Goal: Task Accomplishment & Management: Use online tool/utility

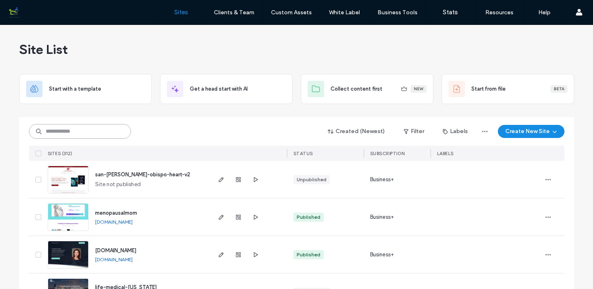
click at [105, 131] on input at bounding box center [80, 131] width 102 height 15
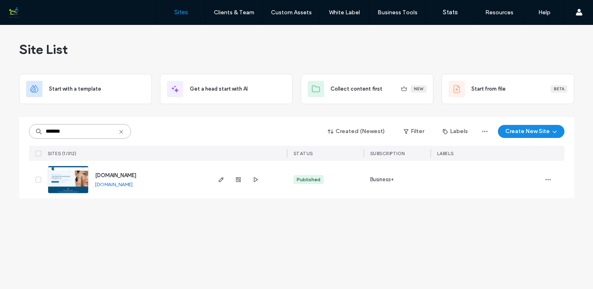
type input "*******"
click at [73, 178] on img at bounding box center [68, 194] width 40 height 56
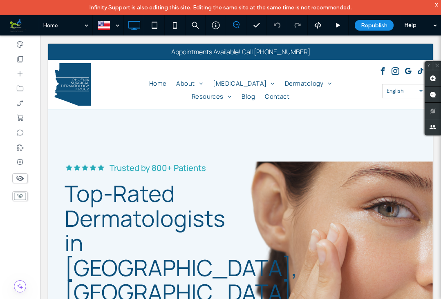
click at [436, 4] on div "x" at bounding box center [436, 4] width 4 height 7
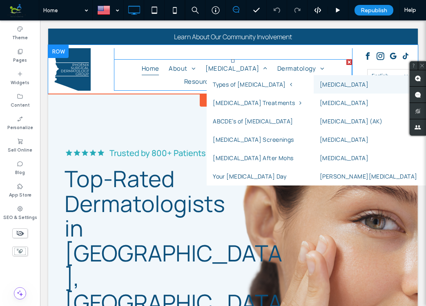
click at [319, 85] on link "[MEDICAL_DATA]" at bounding box center [372, 84] width 116 height 18
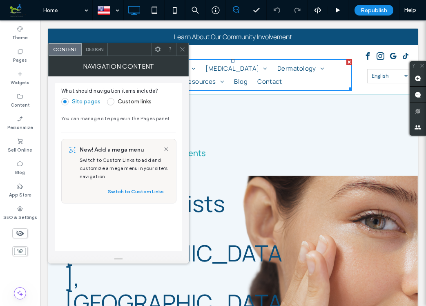
click at [183, 52] on icon at bounding box center [182, 49] width 6 height 6
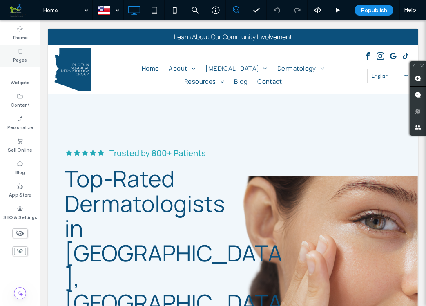
click at [26, 57] on label "Pages" at bounding box center [20, 59] width 14 height 9
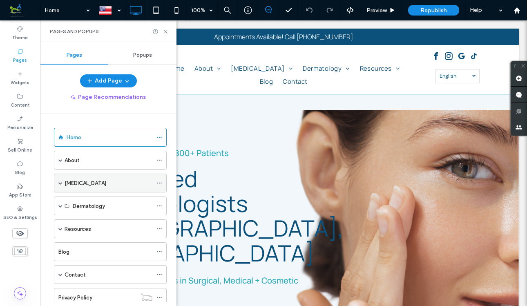
click at [62, 181] on span at bounding box center [60, 183] width 4 height 4
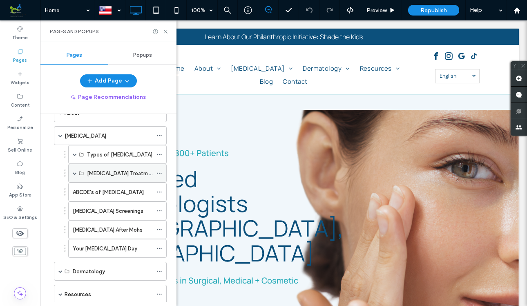
scroll to position [44, 0]
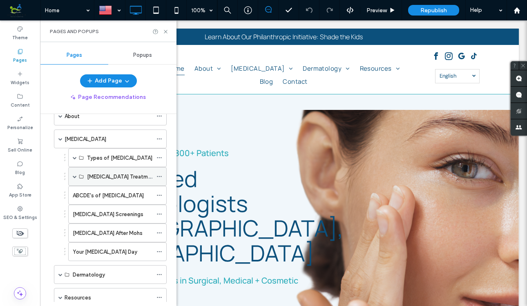
click at [74, 176] on span at bounding box center [75, 176] width 4 height 4
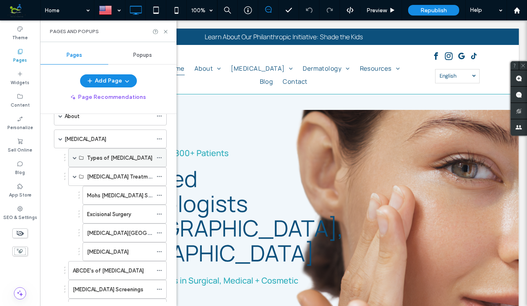
click at [74, 159] on span at bounding box center [75, 158] width 4 height 4
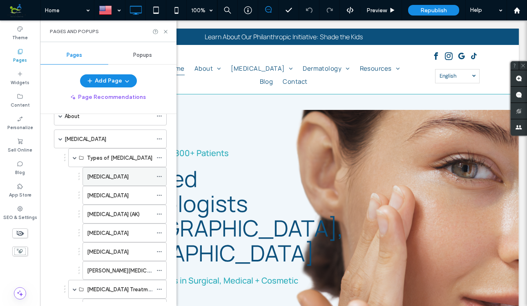
click at [96, 174] on label "[MEDICAL_DATA]" at bounding box center [108, 176] width 42 height 14
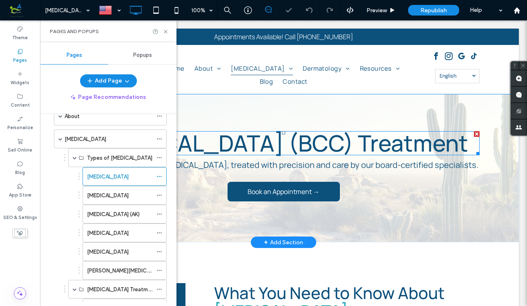
click at [299, 158] on span "Basal Cell Carcinoma (BCC) Treatment" at bounding box center [283, 142] width 369 height 31
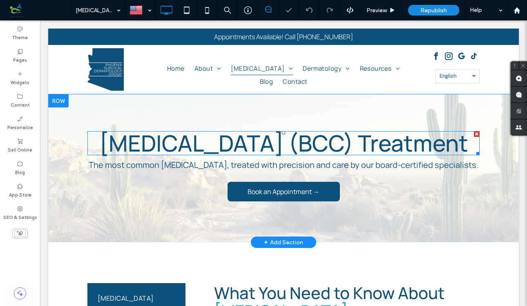
click at [299, 158] on span "Basal Cell Carcinoma (BCC) Treatment" at bounding box center [283, 142] width 369 height 31
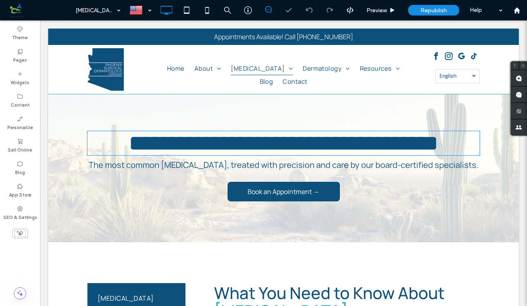
type input "*******"
type input "**"
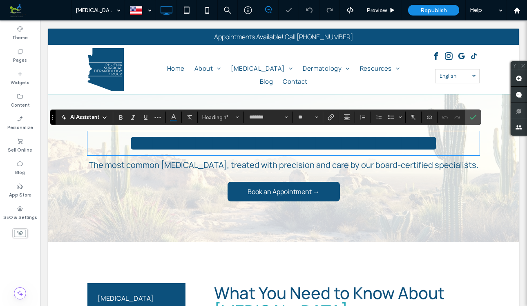
click at [336, 154] on span "**********" at bounding box center [284, 143] width 310 height 22
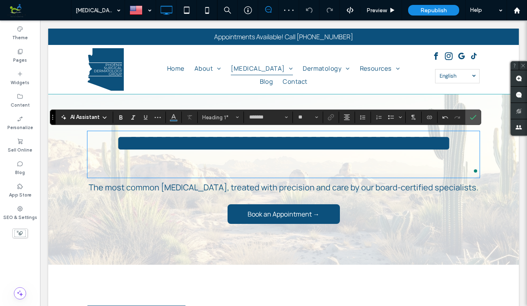
scroll to position [4, 0]
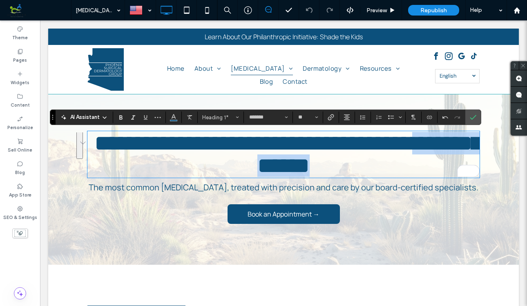
drag, startPoint x: 267, startPoint y: 161, endPoint x: 426, endPoint y: 163, distance: 159.3
click at [426, 163] on h1 "**********" at bounding box center [283, 154] width 392 height 45
click at [370, 159] on span "**********" at bounding box center [287, 154] width 387 height 45
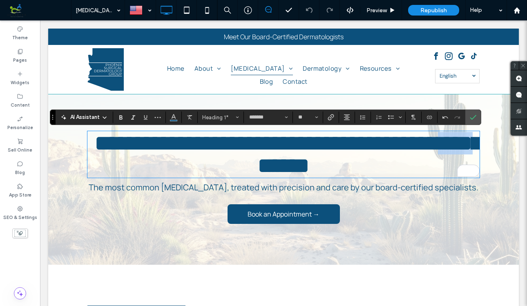
drag, startPoint x: 293, startPoint y: 161, endPoint x: 344, endPoint y: 161, distance: 51.5
click at [344, 161] on span "**********" at bounding box center [287, 154] width 387 height 45
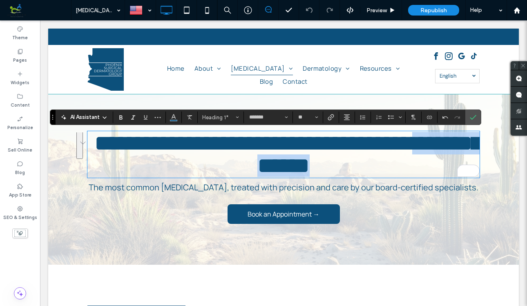
drag, startPoint x: 269, startPoint y: 162, endPoint x: 410, endPoint y: 167, distance: 141.4
click at [410, 167] on span "**********" at bounding box center [287, 154] width 387 height 45
copy span "**********"
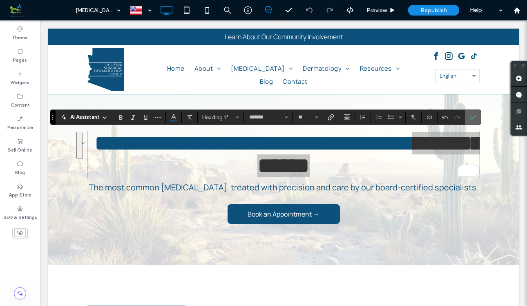
click at [440, 117] on icon "Confirm" at bounding box center [473, 117] width 7 height 7
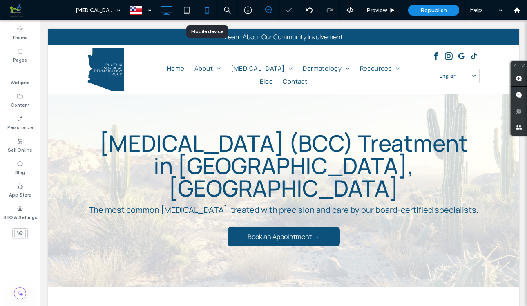
click at [208, 9] on use at bounding box center [207, 10] width 4 height 7
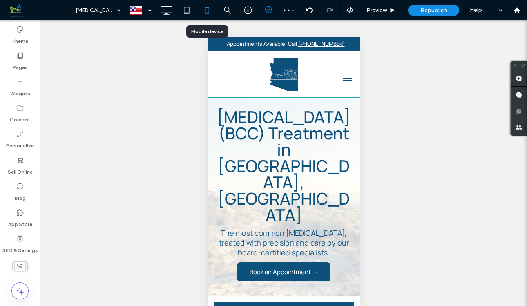
scroll to position [0, 0]
click at [18, 58] on use at bounding box center [21, 56] width 6 height 6
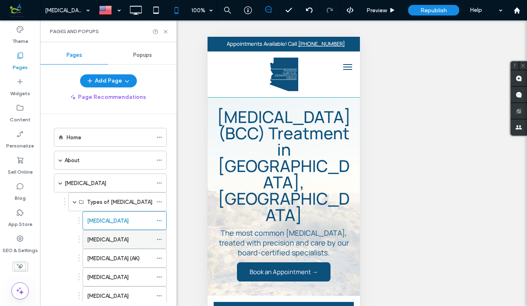
click at [115, 238] on label "Squamous Cell Carcinoma" at bounding box center [108, 239] width 42 height 14
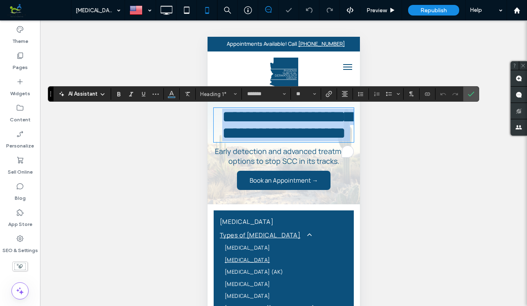
click at [325, 141] on h1 "**********" at bounding box center [283, 125] width 140 height 33
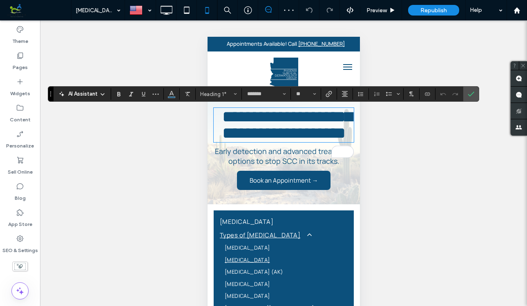
scroll to position [3, 0]
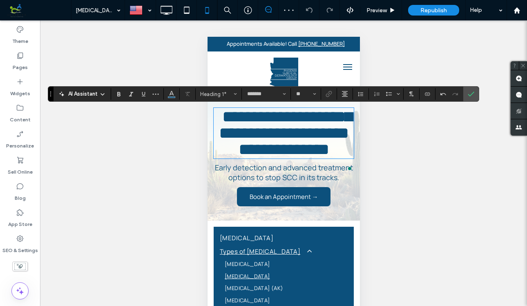
type input "**"
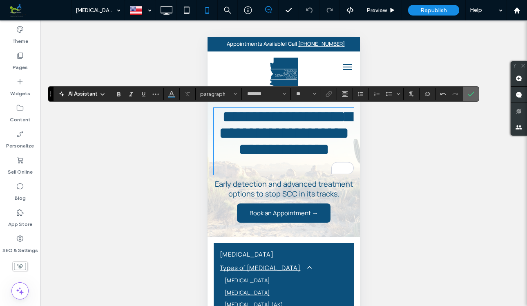
click at [440, 95] on icon "Confirm" at bounding box center [471, 94] width 7 height 7
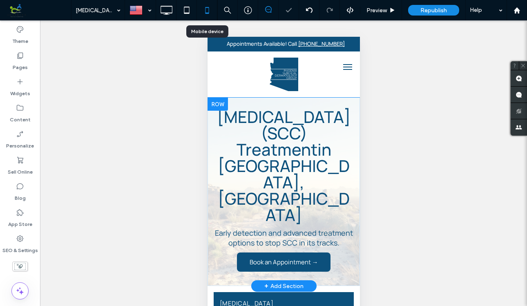
click at [205, 10] on use at bounding box center [207, 10] width 4 height 7
click at [166, 13] on use at bounding box center [166, 10] width 12 height 9
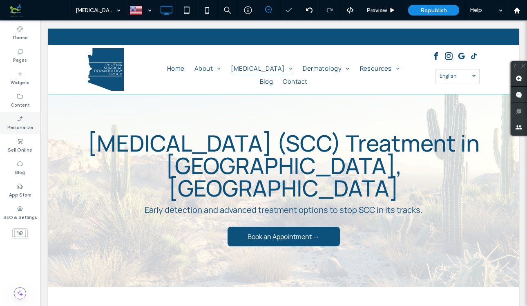
scroll to position [0, 0]
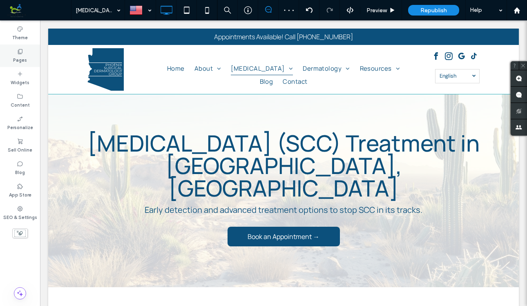
click at [22, 49] on icon at bounding box center [20, 51] width 7 height 7
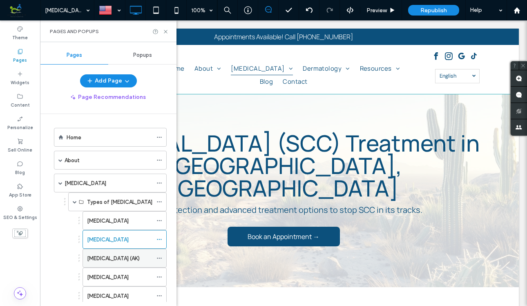
click at [113, 259] on label "Actinic Keratosis (AK)" at bounding box center [113, 258] width 53 height 14
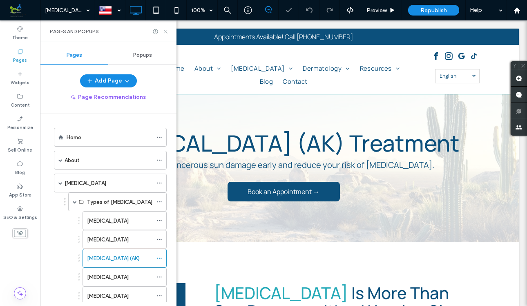
click at [165, 29] on icon at bounding box center [166, 32] width 6 height 6
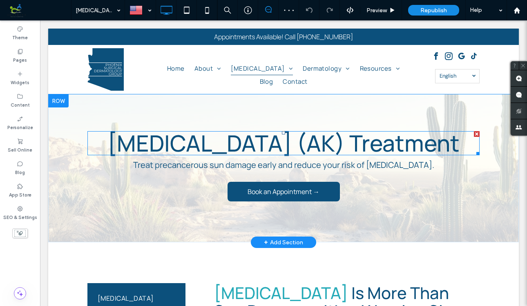
click at [440, 144] on span "Actinic Keratosis (AK) Treatment" at bounding box center [283, 142] width 352 height 31
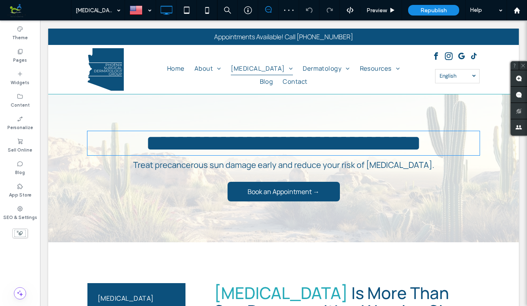
type input "*******"
type input "**"
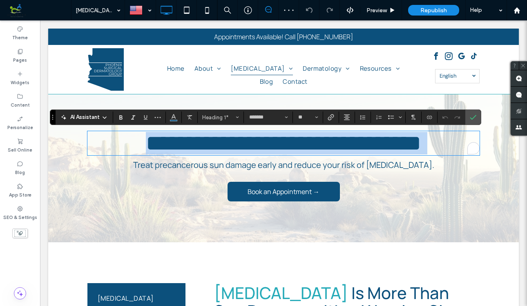
click at [440, 143] on h1 "**********" at bounding box center [283, 143] width 392 height 22
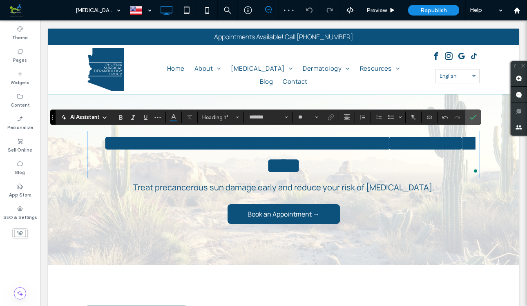
type input "**"
click at [440, 116] on use "Confirm" at bounding box center [473, 117] width 7 height 5
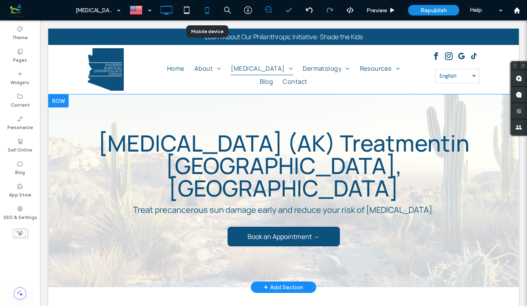
click at [204, 8] on icon at bounding box center [207, 10] width 16 height 16
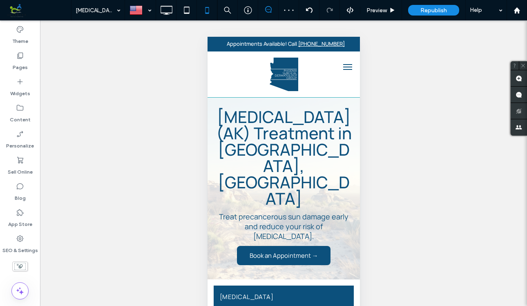
scroll to position [0, 0]
click at [20, 56] on icon at bounding box center [20, 55] width 8 height 8
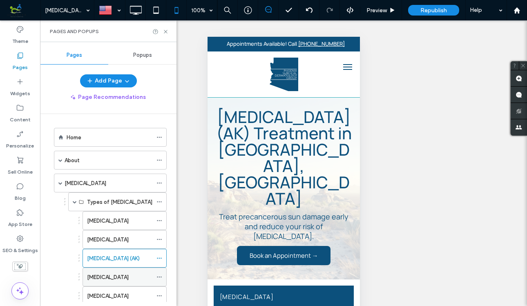
click at [121, 279] on div "Melanoma" at bounding box center [119, 277] width 65 height 9
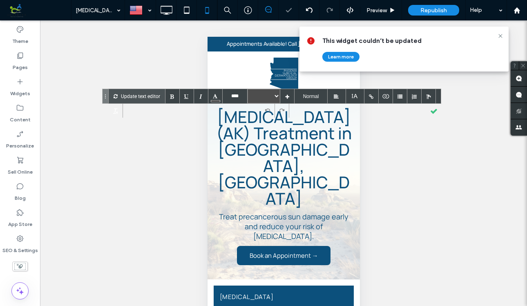
type input "****"
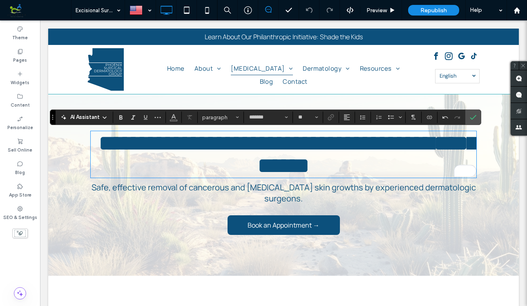
scroll to position [4, 0]
click at [472, 117] on icon "Confirm" at bounding box center [473, 117] width 7 height 7
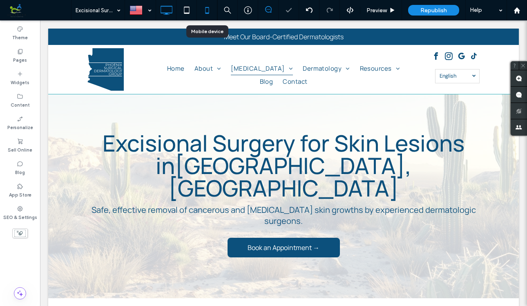
click at [206, 13] on use at bounding box center [207, 10] width 4 height 7
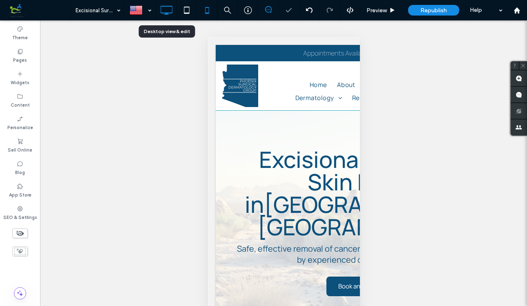
click at [166, 12] on icon at bounding box center [166, 10] width 16 height 16
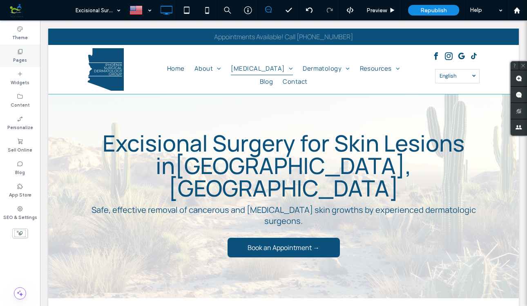
click at [23, 51] on div "Pages" at bounding box center [20, 56] width 40 height 22
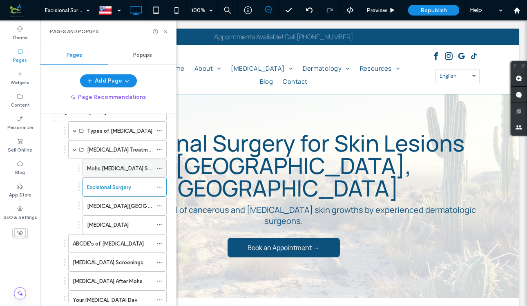
scroll to position [78, 0]
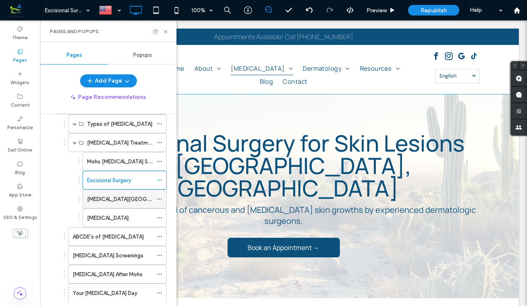
click at [110, 196] on label "Electrodessication and Curettage" at bounding box center [135, 199] width 96 height 14
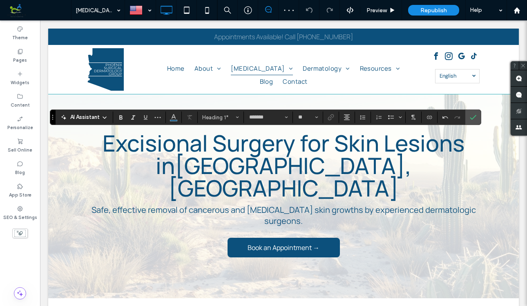
type input "**"
click at [475, 117] on icon "Confirm" at bounding box center [473, 117] width 7 height 7
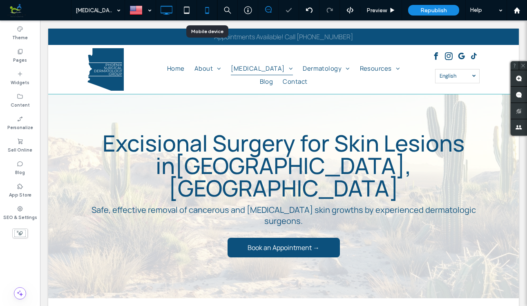
click at [204, 11] on icon at bounding box center [207, 10] width 16 height 16
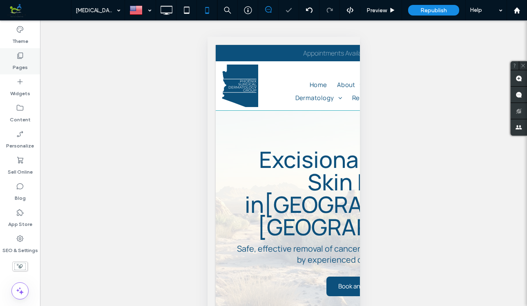
click at [22, 56] on icon at bounding box center [20, 55] width 8 height 8
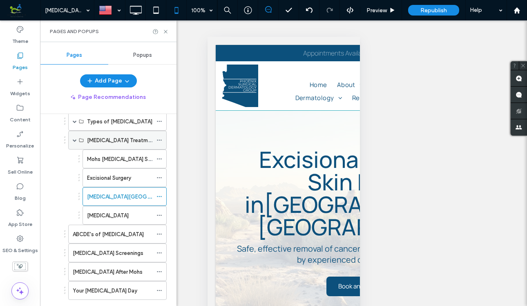
scroll to position [82, 0]
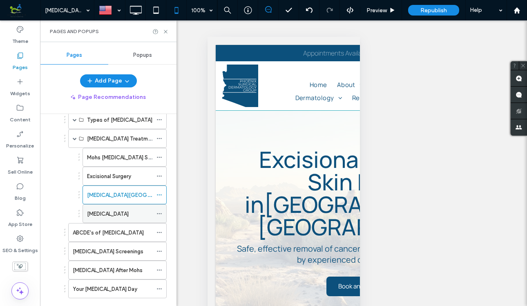
click at [121, 211] on label "Photodynamic Therapy" at bounding box center [108, 214] width 42 height 14
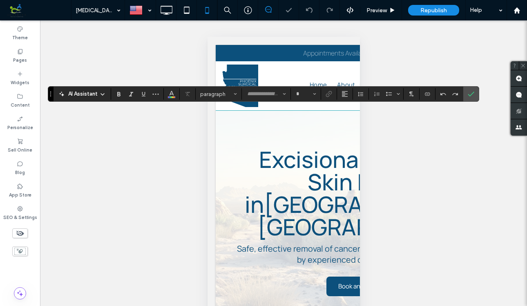
type input "*******"
type input "**"
click at [473, 94] on icon "Confirm" at bounding box center [471, 94] width 7 height 7
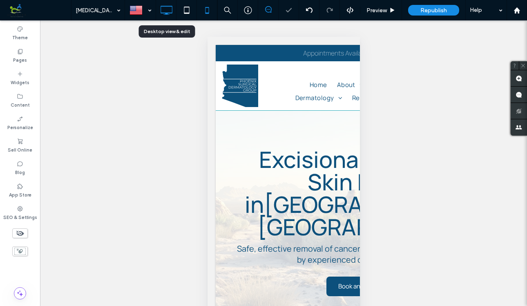
click at [166, 9] on icon at bounding box center [166, 10] width 16 height 16
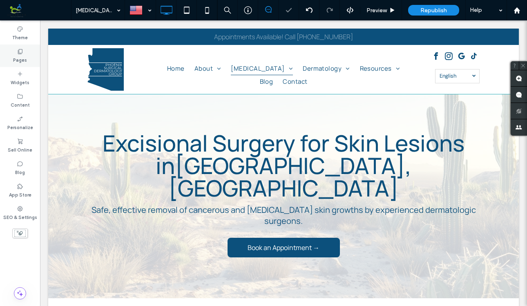
click at [20, 56] on label "Pages" at bounding box center [20, 59] width 14 height 9
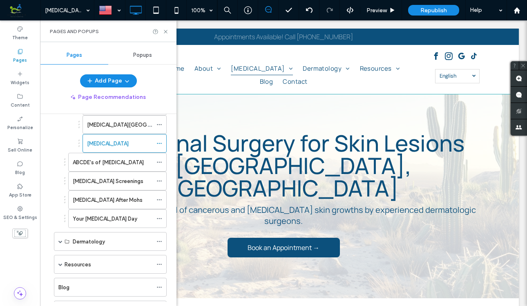
scroll to position [164, 0]
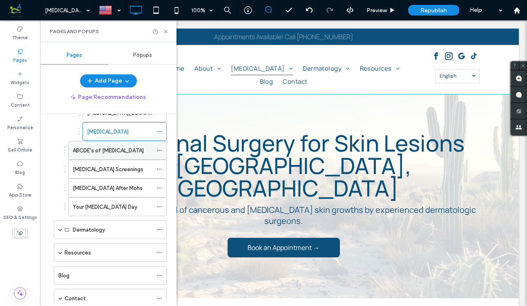
click at [117, 152] on label "ABCDE's of Melanoma" at bounding box center [108, 150] width 71 height 14
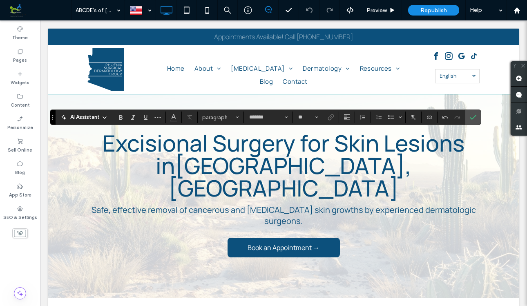
type input "**"
click at [475, 117] on icon "Confirm" at bounding box center [473, 117] width 7 height 7
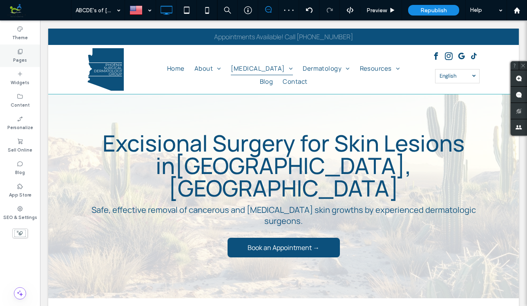
click at [24, 55] on label "Pages" at bounding box center [20, 59] width 14 height 9
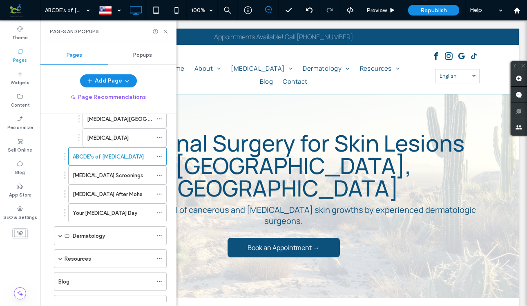
scroll to position [166, 0]
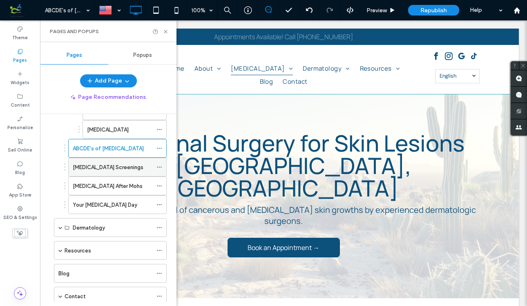
click at [115, 168] on label "Skin Cancer Screenings" at bounding box center [108, 167] width 71 height 14
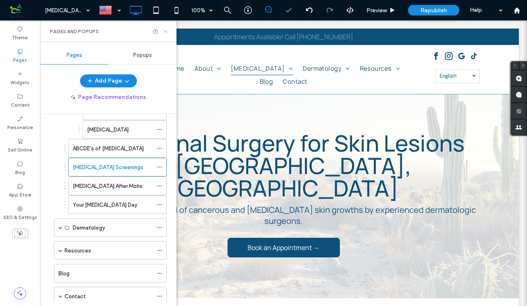
click at [167, 29] on icon at bounding box center [166, 32] width 6 height 6
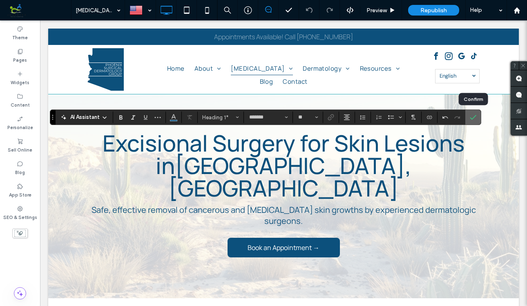
click at [472, 115] on icon "Confirm" at bounding box center [473, 117] width 7 height 7
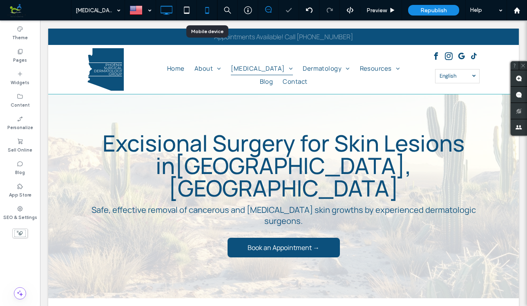
click at [207, 9] on icon at bounding box center [207, 10] width 16 height 16
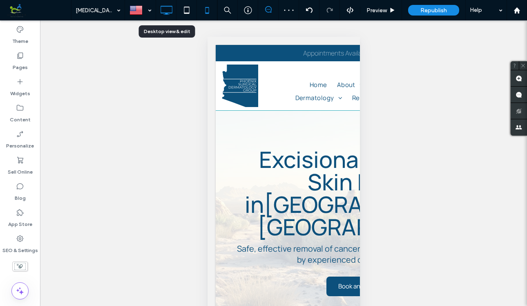
click at [168, 8] on icon at bounding box center [166, 10] width 16 height 16
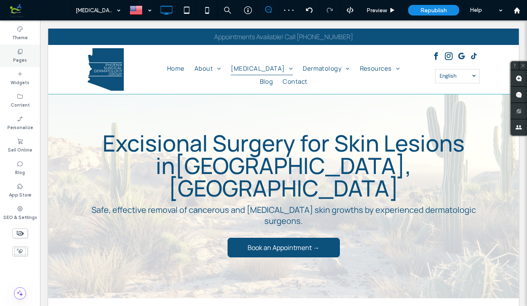
click at [22, 56] on label "Pages" at bounding box center [20, 59] width 14 height 9
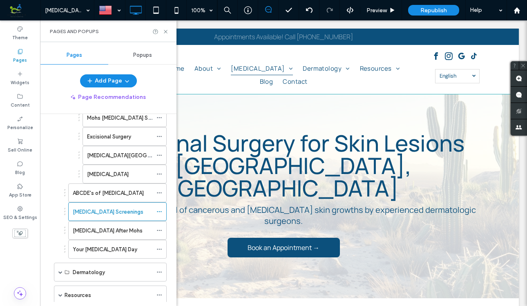
scroll to position [123, 0]
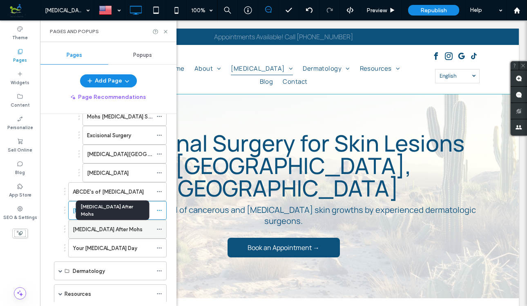
click at [102, 229] on label "Reconstructive Surgery After Mohs" at bounding box center [108, 229] width 70 height 14
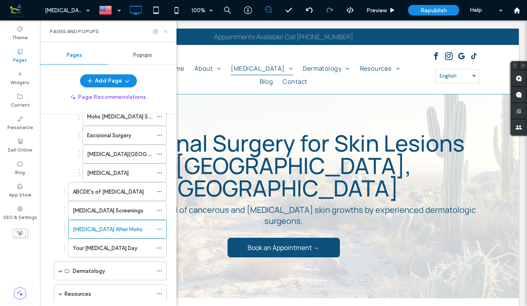
click at [165, 30] on icon at bounding box center [166, 32] width 6 height 6
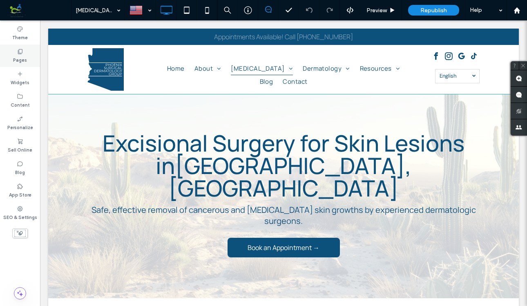
click at [22, 54] on icon at bounding box center [20, 51] width 7 height 7
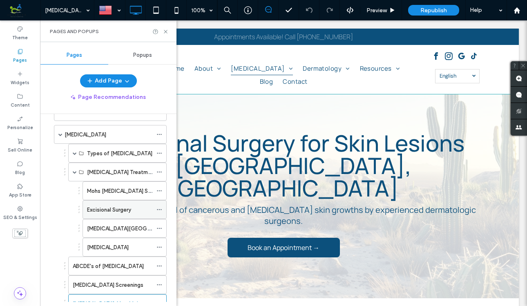
scroll to position [49, 0]
click at [74, 171] on span at bounding box center [75, 171] width 4 height 4
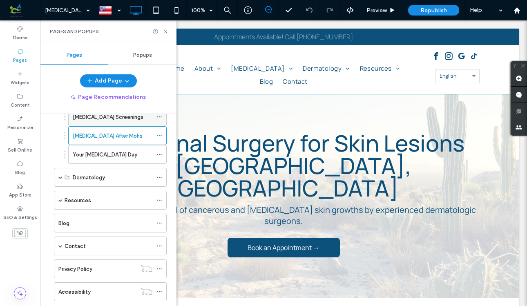
scroll to position [161, 0]
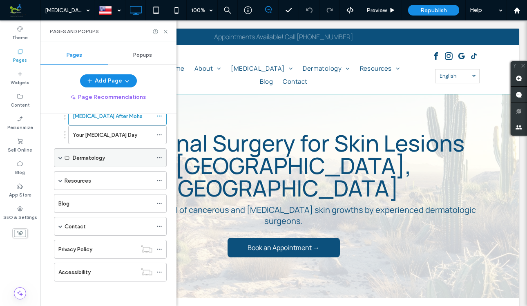
click at [60, 157] on span at bounding box center [60, 158] width 4 height 4
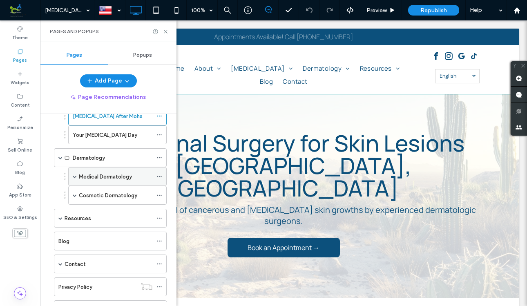
click at [74, 176] on span at bounding box center [75, 176] width 4 height 4
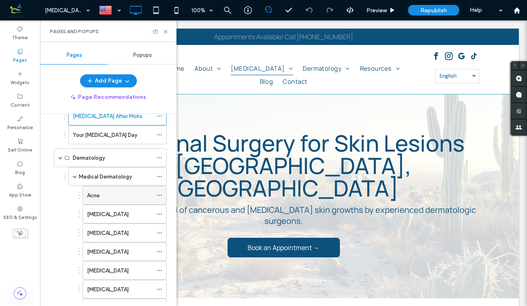
click at [111, 196] on div "Acne" at bounding box center [119, 195] width 65 height 9
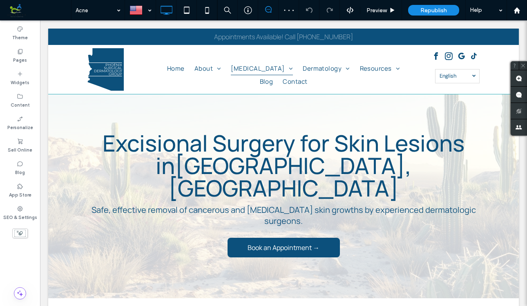
type input "*******"
type input "**"
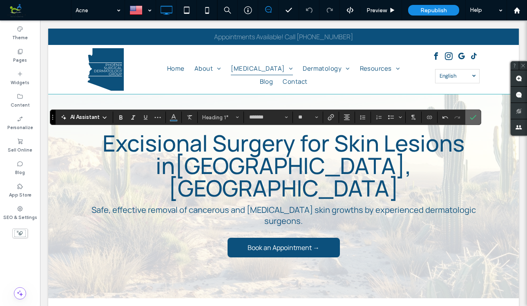
click at [474, 116] on use "Confirm" at bounding box center [473, 117] width 7 height 5
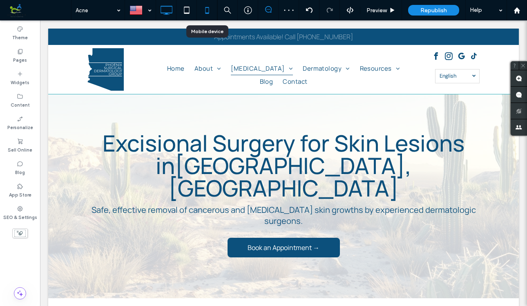
click at [205, 9] on icon at bounding box center [207, 10] width 16 height 16
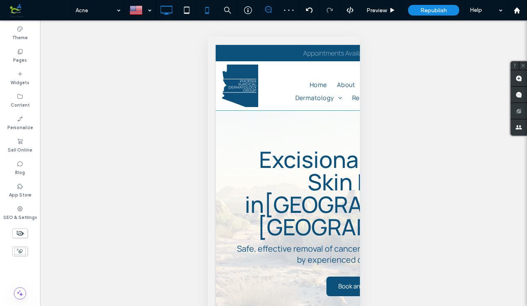
click at [167, 11] on icon at bounding box center [166, 10] width 16 height 16
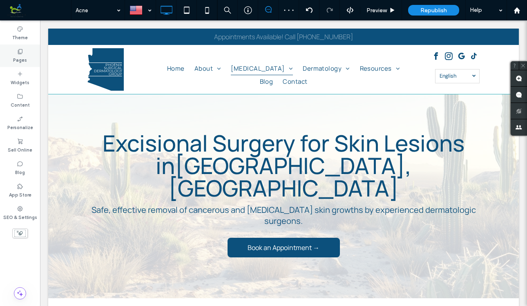
click at [20, 57] on label "Pages" at bounding box center [20, 59] width 14 height 9
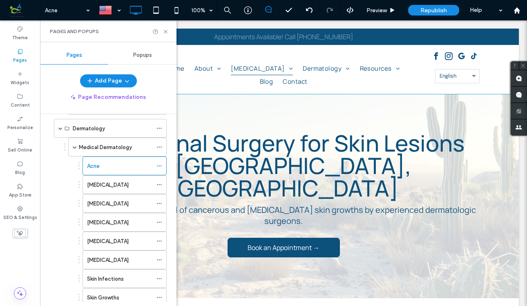
scroll to position [192, 0]
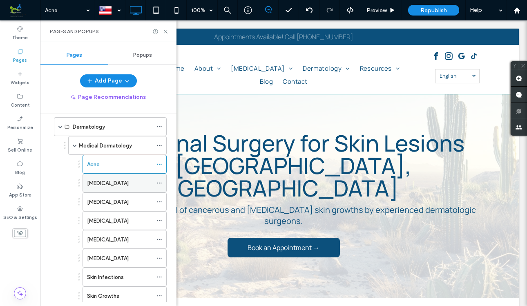
click at [119, 185] on div "Rosacea" at bounding box center [119, 183] width 65 height 9
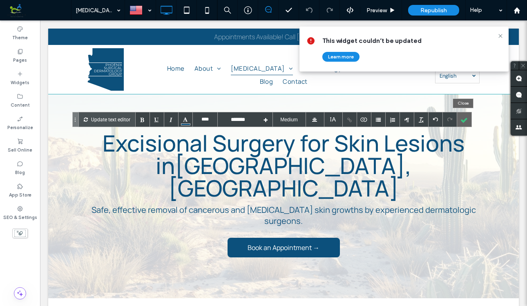
click at [462, 118] on div at bounding box center [464, 119] width 14 height 14
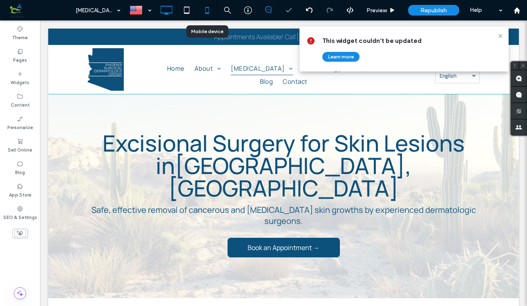
click at [205, 8] on icon at bounding box center [207, 10] width 16 height 16
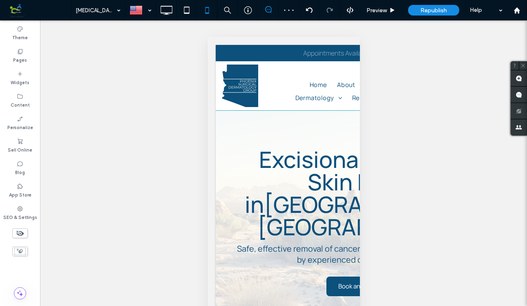
click at [168, 11] on icon at bounding box center [166, 10] width 16 height 16
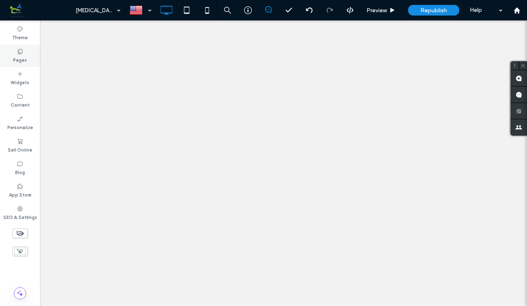
click at [25, 56] on label "Pages" at bounding box center [20, 59] width 14 height 9
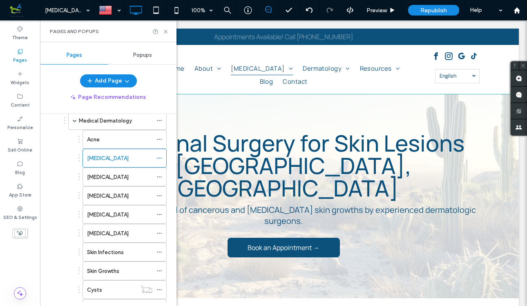
scroll to position [225, 0]
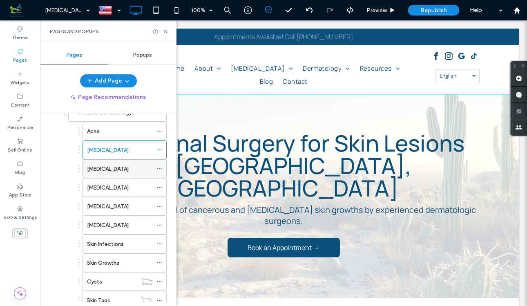
click at [104, 170] on label "Psoriasis" at bounding box center [108, 169] width 42 height 14
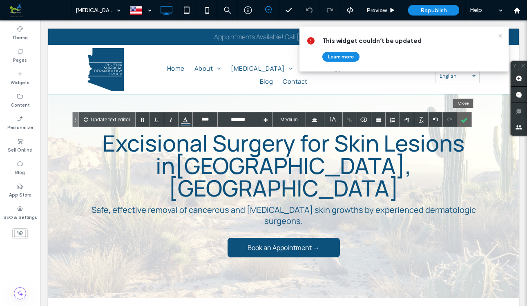
click at [467, 118] on div at bounding box center [464, 119] width 14 height 14
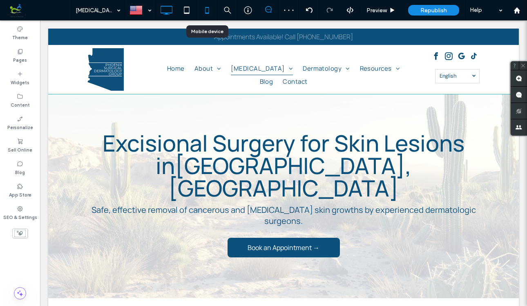
click at [207, 10] on icon at bounding box center [207, 10] width 16 height 16
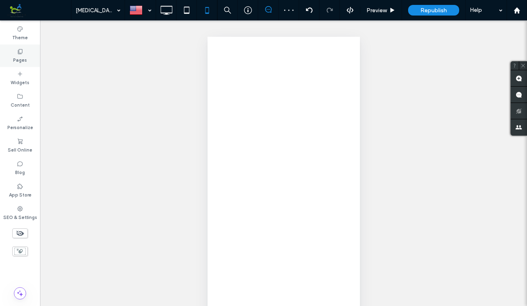
click at [165, 11] on icon at bounding box center [166, 10] width 16 height 16
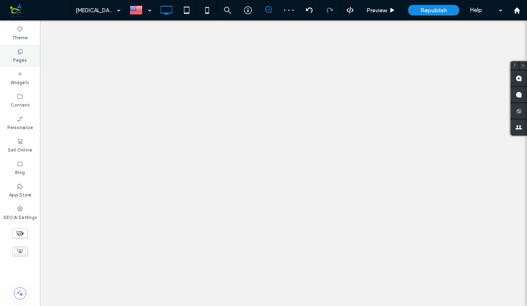
click at [23, 57] on div "Psoriasis Preview Republish Help Site Comments Team & Clients Automate new comm…" at bounding box center [263, 153] width 527 height 306
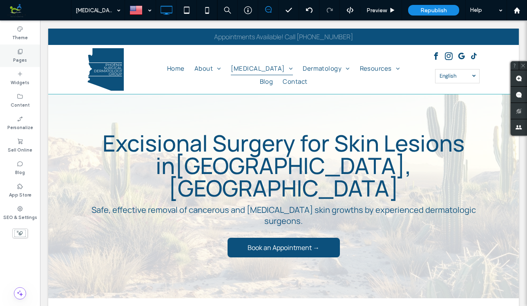
click at [19, 54] on icon at bounding box center [20, 51] width 7 height 7
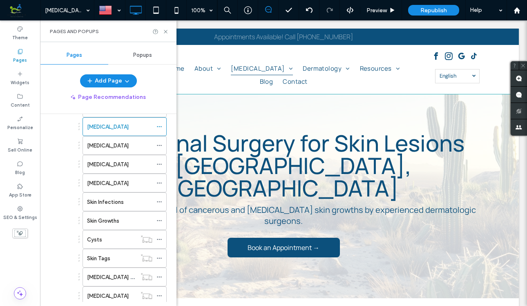
scroll to position [268, 0]
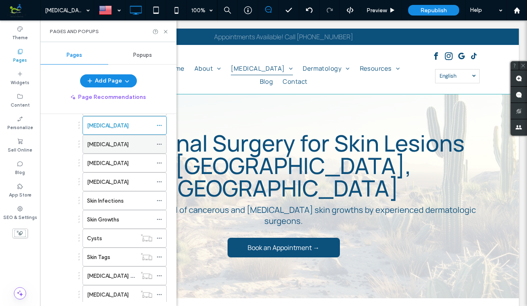
click at [113, 146] on div "Melasma" at bounding box center [119, 144] width 65 height 9
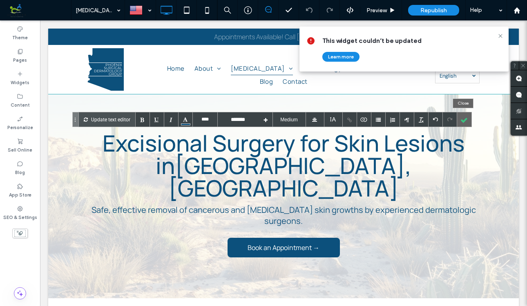
click at [466, 118] on div at bounding box center [464, 119] width 14 height 14
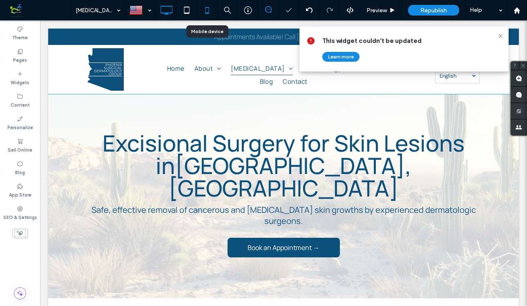
click at [208, 8] on icon at bounding box center [207, 10] width 16 height 16
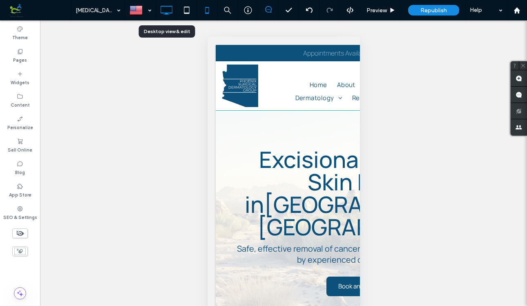
click at [169, 12] on use at bounding box center [166, 10] width 12 height 9
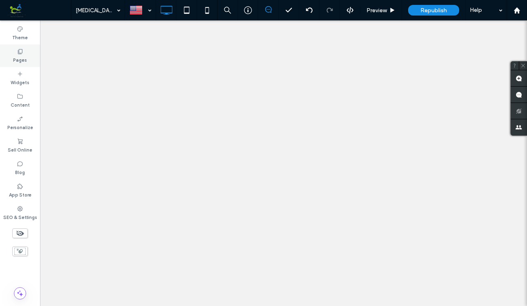
click at [21, 53] on use at bounding box center [20, 51] width 4 height 5
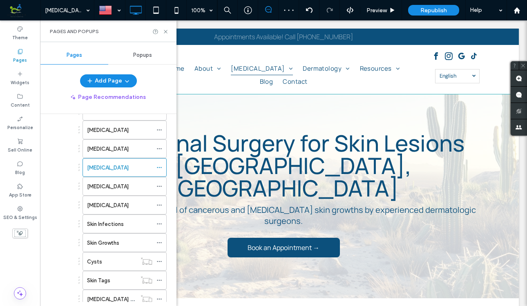
scroll to position [246, 0]
click at [104, 187] on label "Eczema" at bounding box center [108, 185] width 42 height 14
click at [165, 32] on icon at bounding box center [166, 32] width 6 height 6
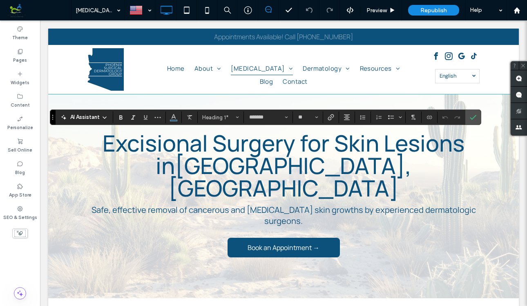
type input "**"
click at [473, 117] on icon "Confirm" at bounding box center [473, 117] width 7 height 7
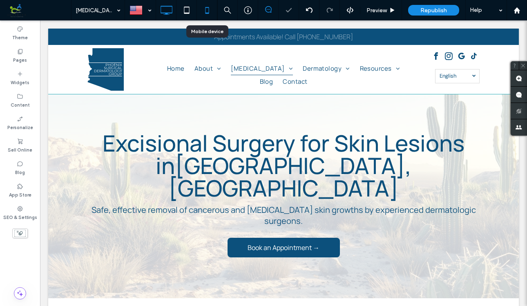
click at [209, 12] on icon at bounding box center [207, 10] width 16 height 16
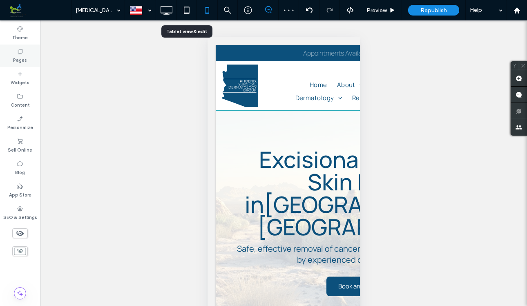
click at [169, 11] on icon at bounding box center [166, 10] width 16 height 16
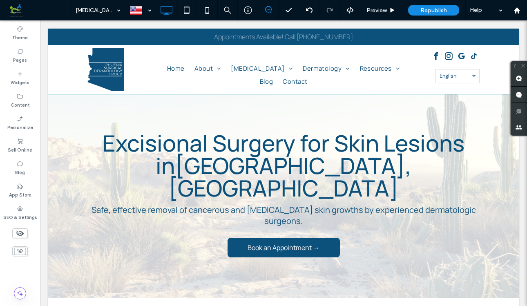
click at [23, 55] on label "Pages" at bounding box center [20, 59] width 14 height 9
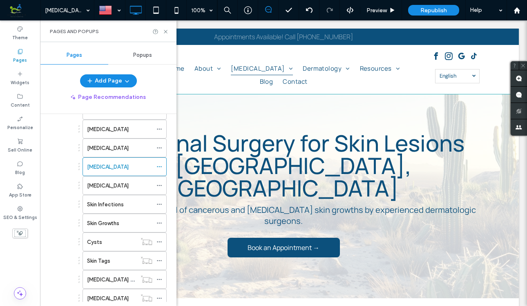
scroll to position [266, 0]
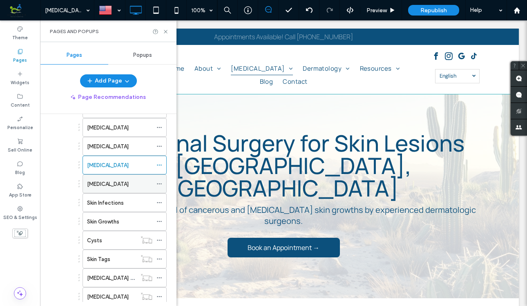
click at [124, 183] on div "Rhinophyma" at bounding box center [119, 184] width 65 height 9
click at [165, 31] on icon at bounding box center [166, 32] width 6 height 6
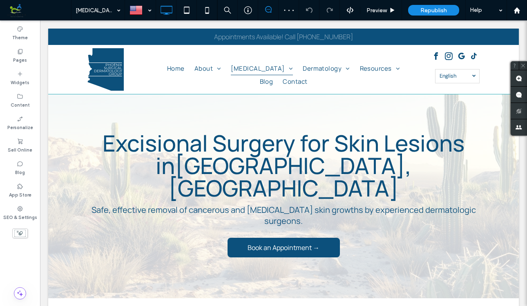
type input "*******"
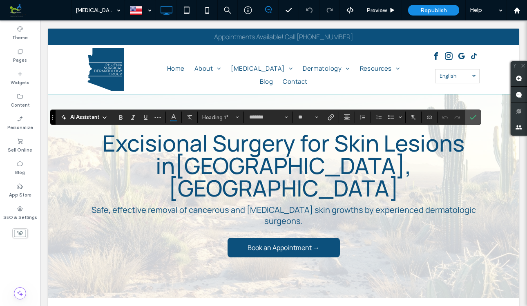
type input "**"
click at [472, 114] on icon "Confirm" at bounding box center [473, 117] width 7 height 7
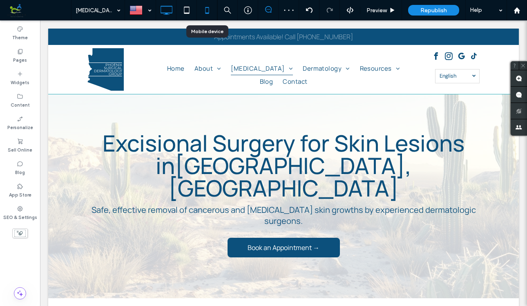
click at [207, 11] on icon at bounding box center [207, 10] width 16 height 16
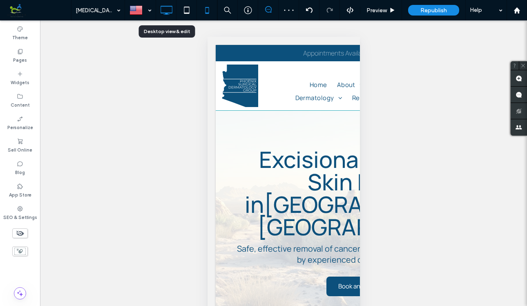
click at [170, 8] on icon at bounding box center [166, 10] width 16 height 16
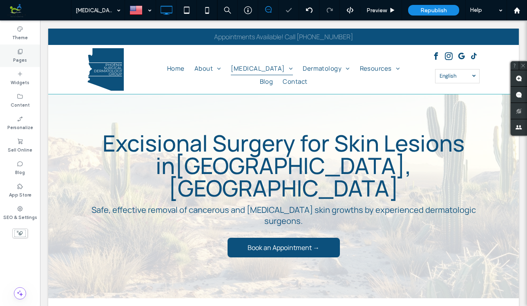
click at [22, 55] on label "Pages" at bounding box center [20, 59] width 14 height 9
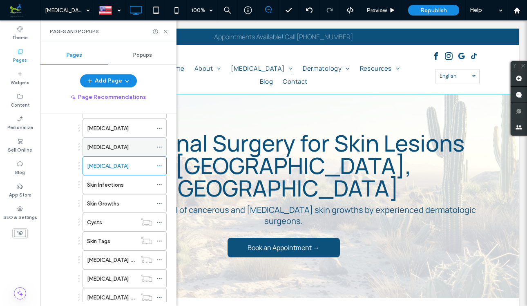
scroll to position [288, 0]
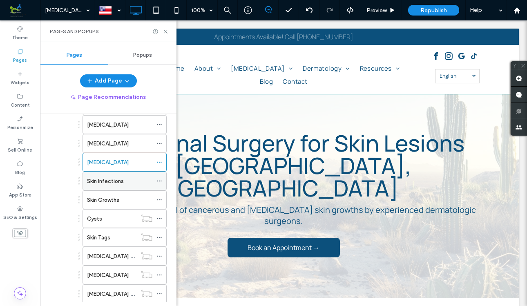
click at [105, 179] on label "Skin Infections" at bounding box center [105, 181] width 37 height 14
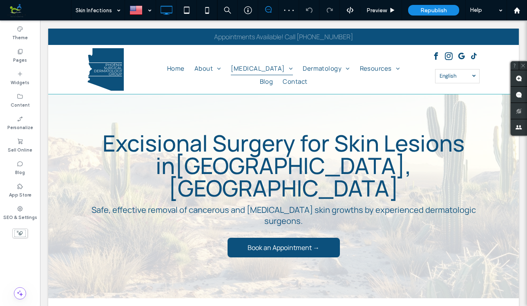
type input "*******"
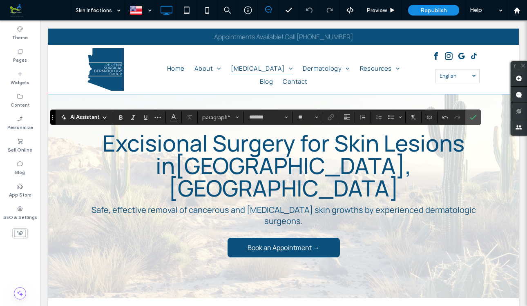
type input "**"
click at [475, 116] on icon "Confirm" at bounding box center [473, 117] width 7 height 7
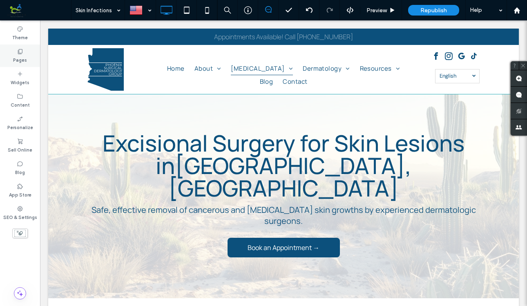
click at [23, 54] on div "Pages" at bounding box center [20, 56] width 40 height 22
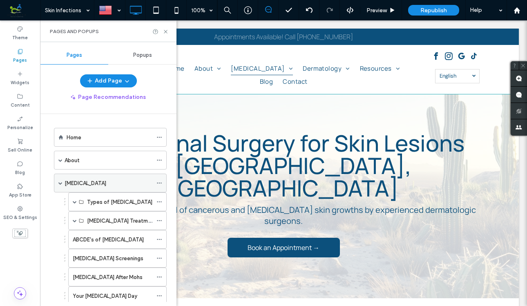
click at [58, 183] on span at bounding box center [60, 183] width 4 height 4
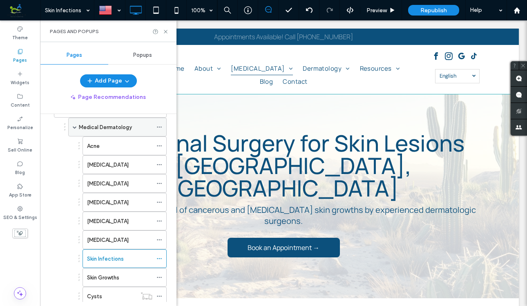
click at [74, 126] on span at bounding box center [75, 127] width 4 height 4
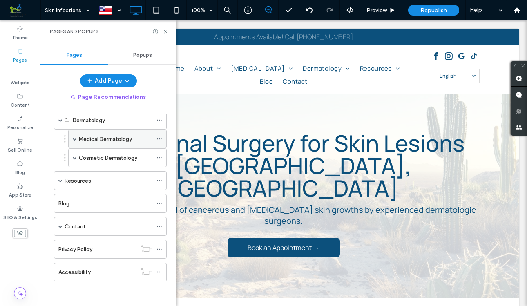
scroll to position [86, 0]
click at [75, 157] on span at bounding box center [75, 158] width 4 height 4
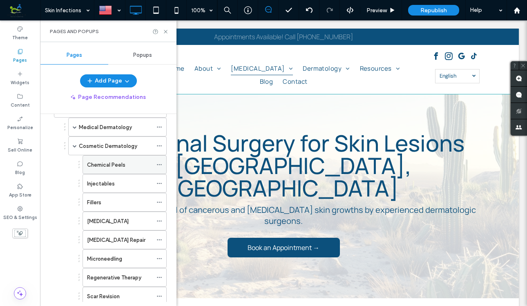
click at [112, 163] on label "Chemical Peels" at bounding box center [106, 165] width 38 height 14
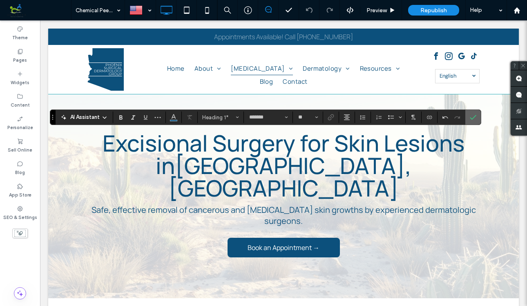
click at [479, 113] on section at bounding box center [473, 117] width 16 height 15
click at [476, 118] on label "Confirm" at bounding box center [473, 117] width 12 height 15
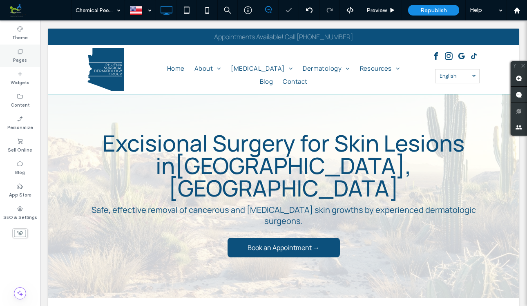
click at [16, 53] on div "Pages" at bounding box center [20, 56] width 40 height 22
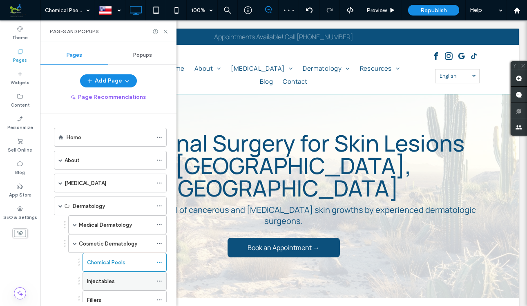
click at [118, 278] on div "Injectables" at bounding box center [119, 281] width 65 height 9
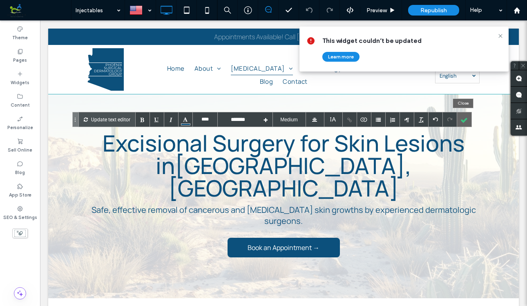
click at [465, 118] on div at bounding box center [464, 119] width 14 height 14
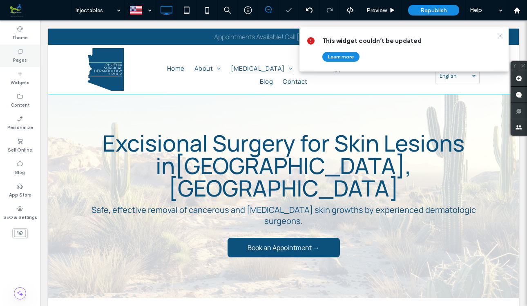
click at [21, 58] on label "Pages" at bounding box center [20, 59] width 14 height 9
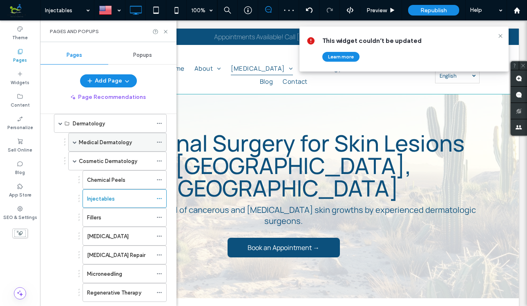
scroll to position [93, 0]
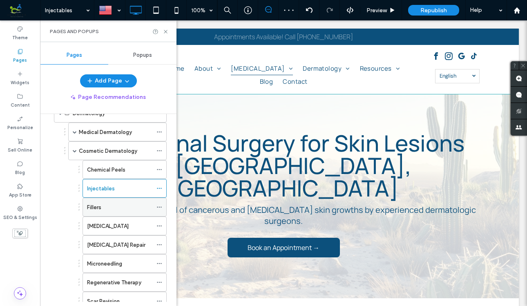
click at [109, 205] on div "Fillers" at bounding box center [119, 207] width 65 height 9
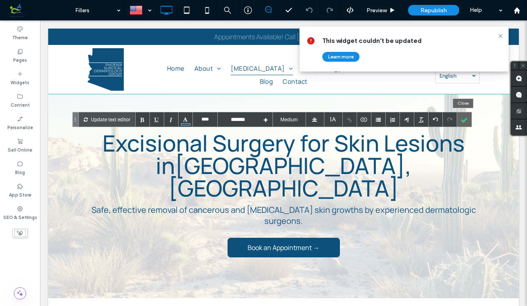
click at [466, 123] on div at bounding box center [464, 119] width 14 height 14
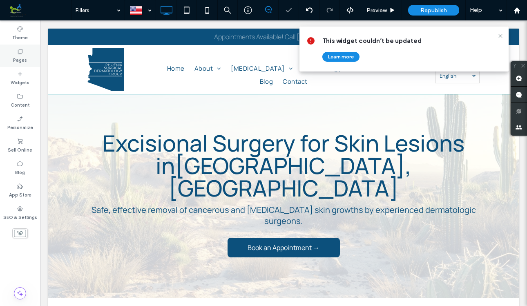
click at [20, 54] on icon at bounding box center [20, 51] width 7 height 7
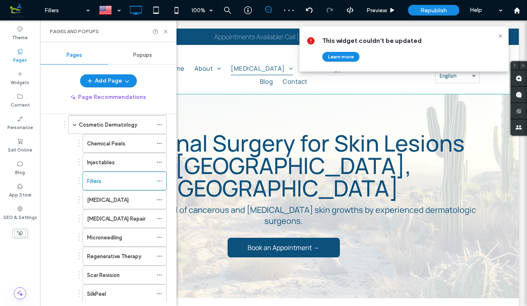
scroll to position [123, 0]
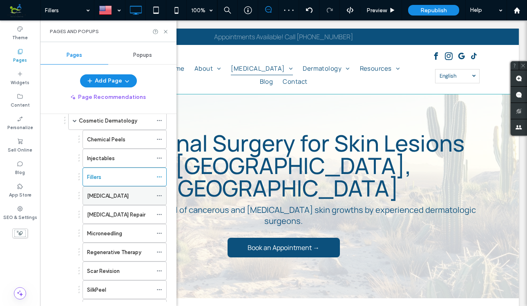
click at [107, 198] on label "Dermabrasion" at bounding box center [108, 196] width 42 height 14
click at [166, 30] on icon at bounding box center [166, 32] width 6 height 6
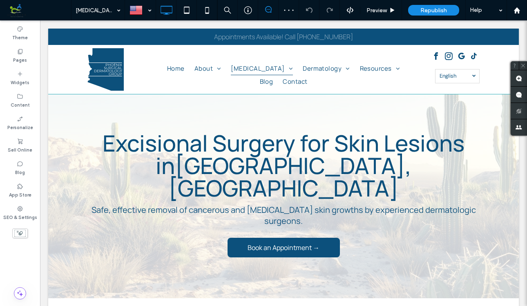
type input "*******"
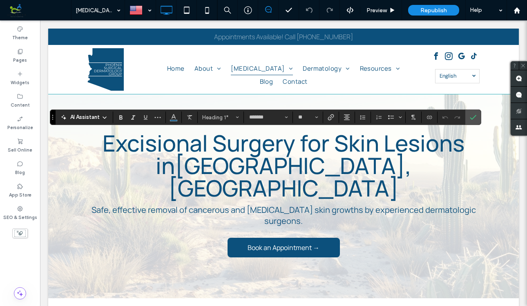
type input "**"
click at [474, 116] on use "Confirm" at bounding box center [473, 117] width 7 height 5
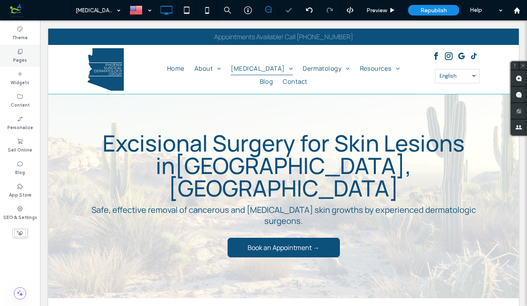
click at [25, 56] on label "Pages" at bounding box center [20, 59] width 14 height 9
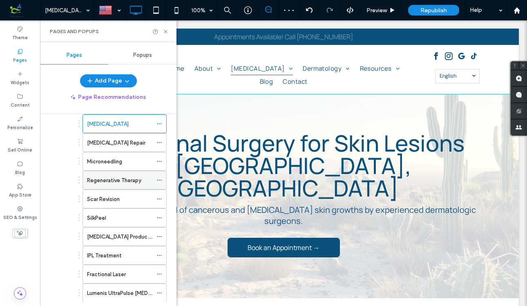
scroll to position [191, 0]
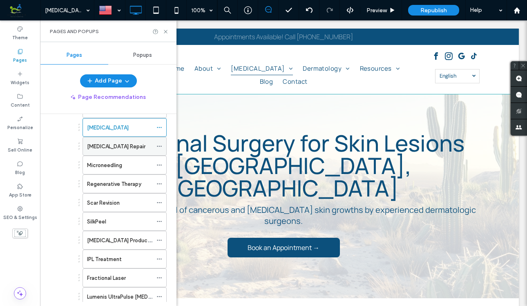
click at [114, 147] on label "Earlobe Repair" at bounding box center [116, 146] width 58 height 14
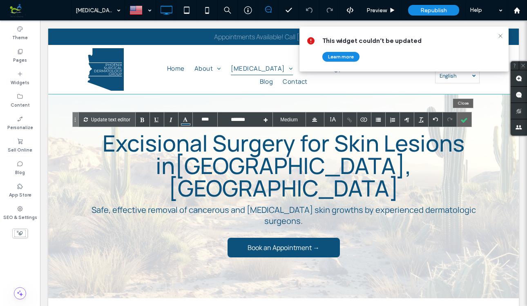
click at [464, 119] on div at bounding box center [464, 119] width 14 height 14
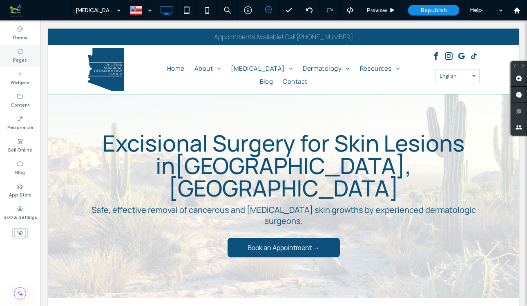
click at [22, 51] on use at bounding box center [20, 51] width 4 height 5
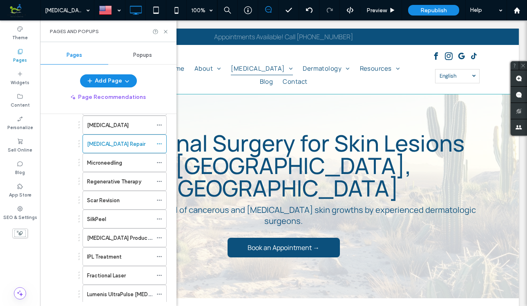
scroll to position [197, 0]
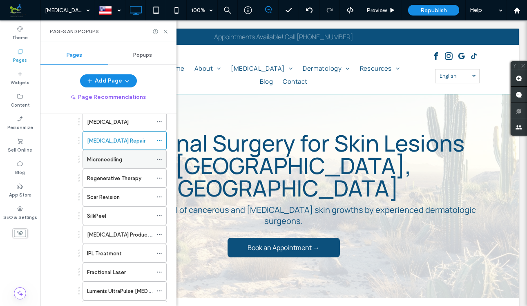
click at [114, 156] on label "Microneedling" at bounding box center [104, 159] width 35 height 14
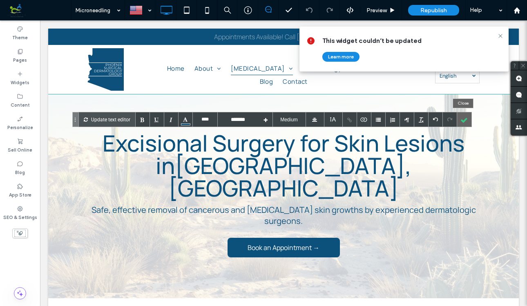
click at [463, 119] on div at bounding box center [464, 119] width 14 height 14
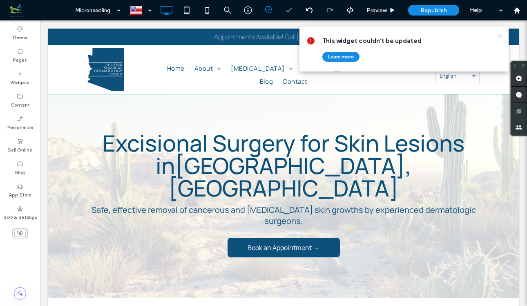
click at [500, 35] on icon at bounding box center [500, 36] width 7 height 7
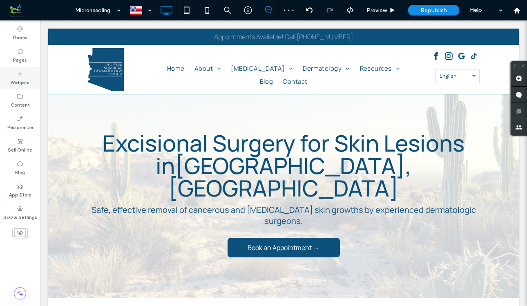
click at [20, 51] on icon at bounding box center [20, 51] width 7 height 7
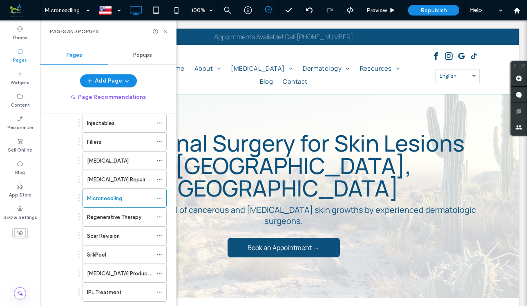
scroll to position [160, 0]
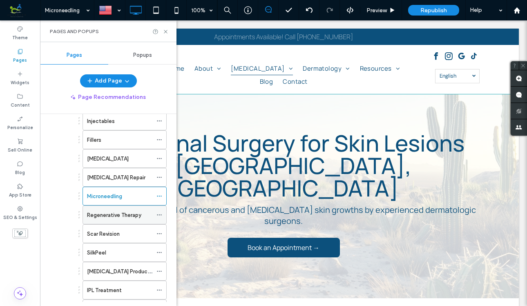
click at [125, 215] on label "Regenerative Therapy" at bounding box center [114, 215] width 54 height 14
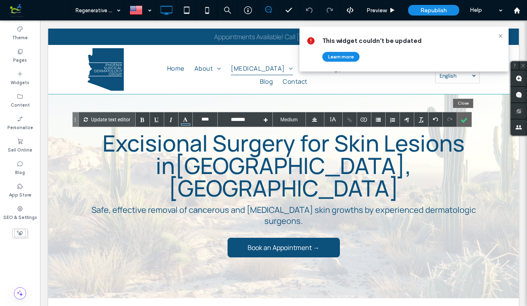
click at [464, 119] on div at bounding box center [464, 119] width 14 height 14
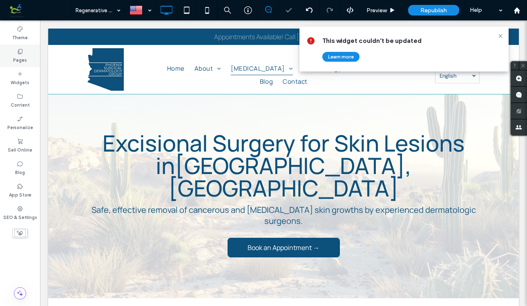
click at [20, 57] on label "Pages" at bounding box center [20, 59] width 14 height 9
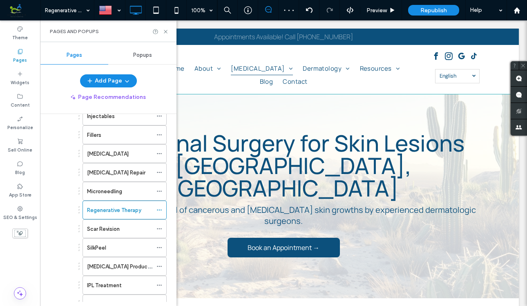
scroll to position [166, 0]
click at [108, 225] on label "Scar Revision" at bounding box center [103, 228] width 33 height 14
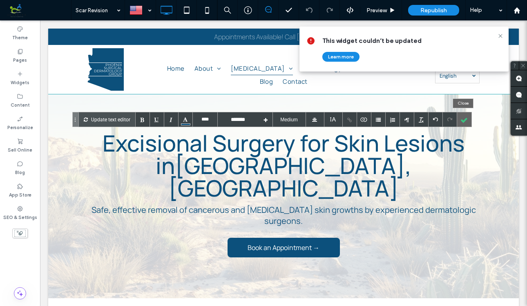
click at [468, 119] on div at bounding box center [464, 119] width 14 height 14
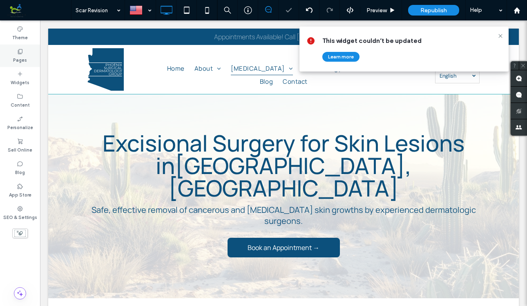
click at [20, 54] on icon at bounding box center [20, 51] width 7 height 7
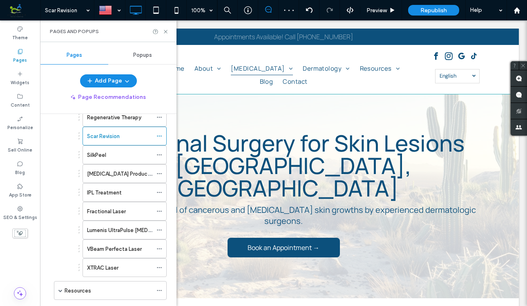
scroll to position [245, 0]
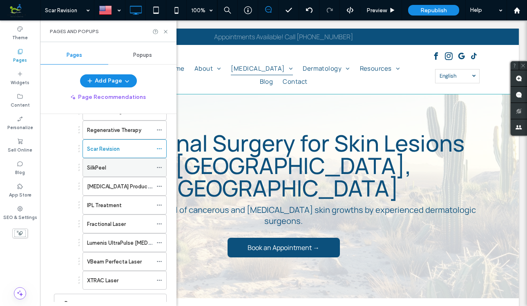
click at [100, 169] on label "SilkPeel" at bounding box center [96, 167] width 19 height 14
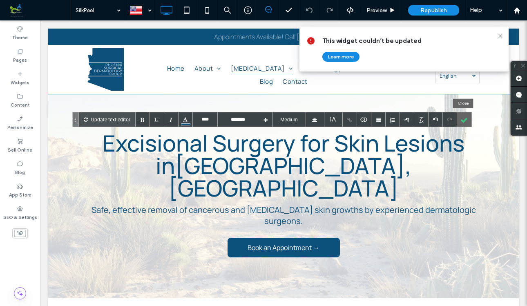
click at [463, 122] on div at bounding box center [464, 119] width 14 height 14
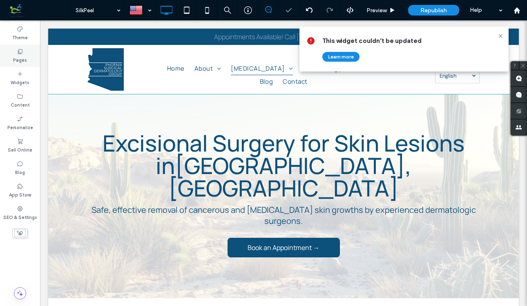
click at [20, 55] on label "Pages" at bounding box center [20, 59] width 14 height 9
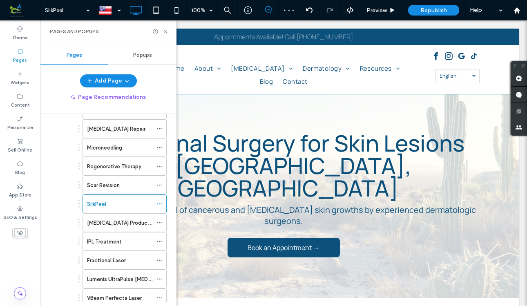
scroll to position [212, 0]
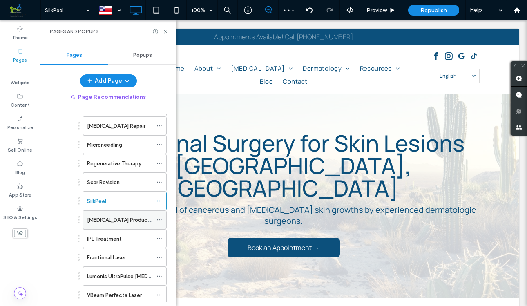
click at [130, 221] on label "Skin Care Products" at bounding box center [120, 220] width 66 height 14
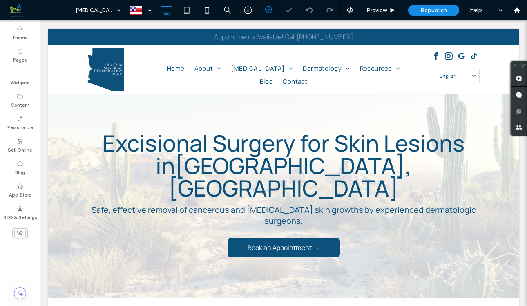
type input "*******"
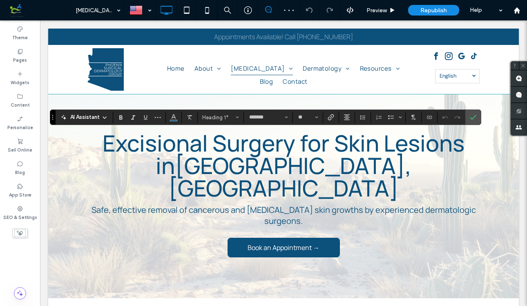
type input "**"
click at [473, 120] on icon "Confirm" at bounding box center [473, 117] width 7 height 7
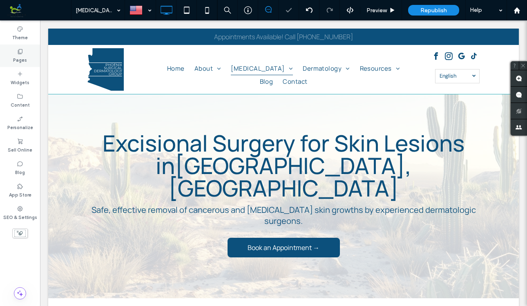
click at [17, 53] on icon at bounding box center [20, 51] width 7 height 7
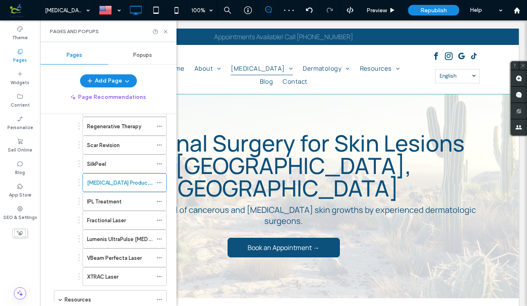
scroll to position [272, 0]
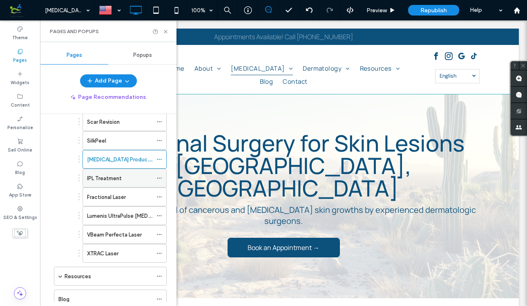
click at [125, 178] on div "IPL Treatment" at bounding box center [119, 178] width 65 height 9
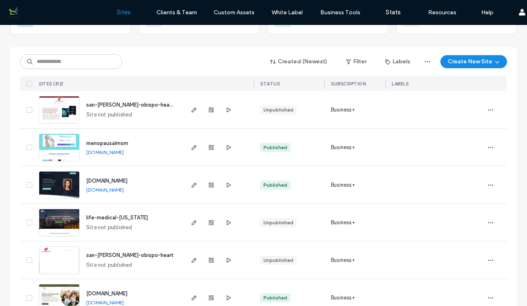
scroll to position [70, 0]
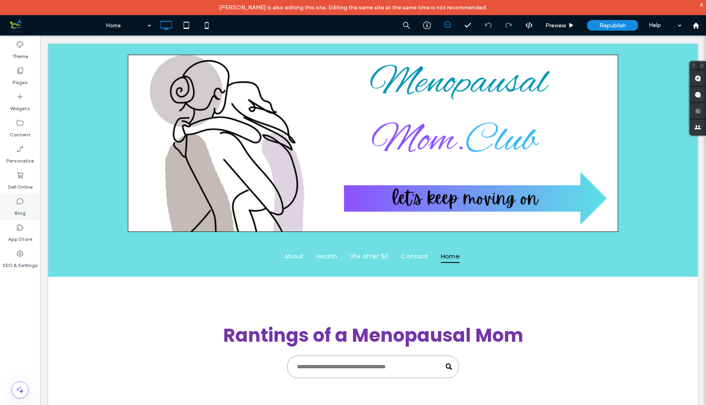
click at [26, 207] on div "Blog" at bounding box center [20, 207] width 40 height 26
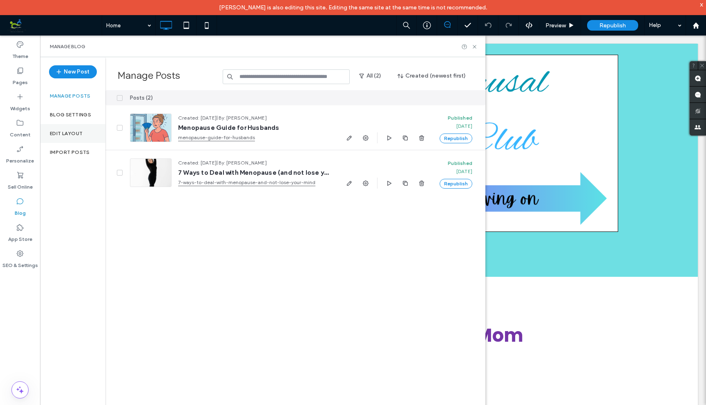
click at [69, 132] on label "Edit Layout" at bounding box center [66, 134] width 33 height 6
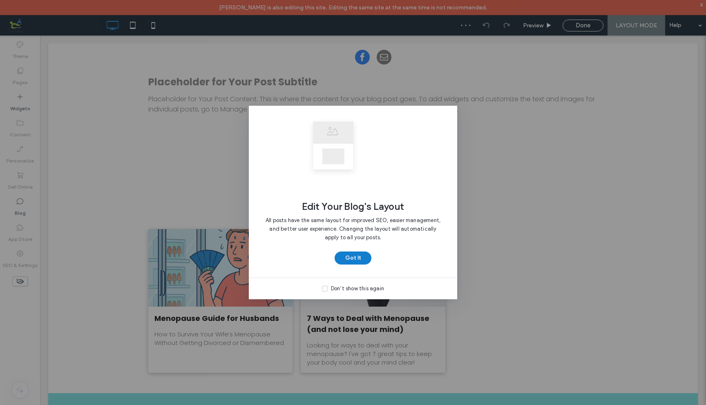
click at [353, 257] on button "Got It" at bounding box center [352, 258] width 37 height 13
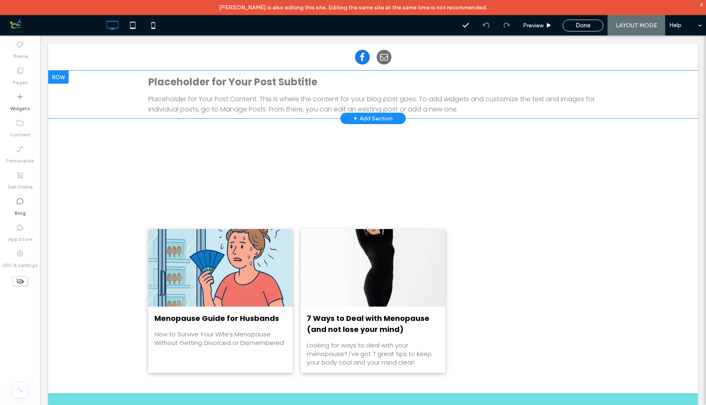
click at [315, 97] on p "Placeholder for Your Post Content. This is where the content for your blog post…" at bounding box center [372, 104] width 449 height 20
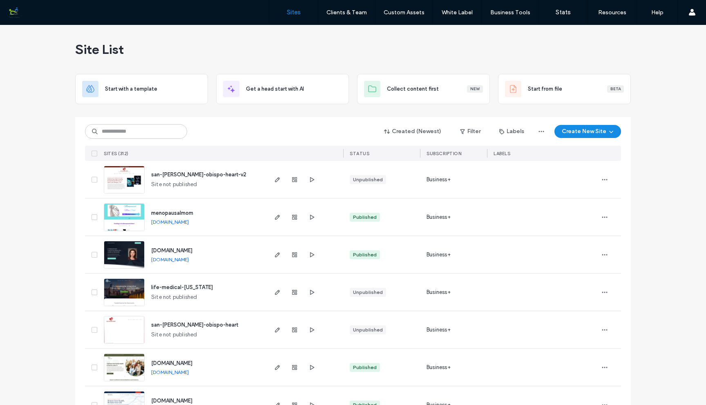
scroll to position [70, 0]
